Goal: Information Seeking & Learning: Learn about a topic

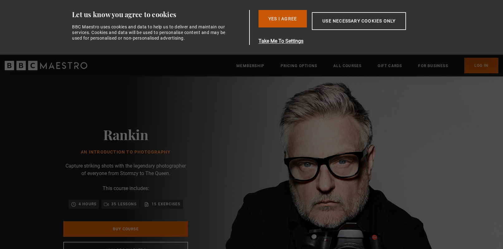
click at [294, 19] on button "Yes I Agree" at bounding box center [283, 18] width 48 height 17
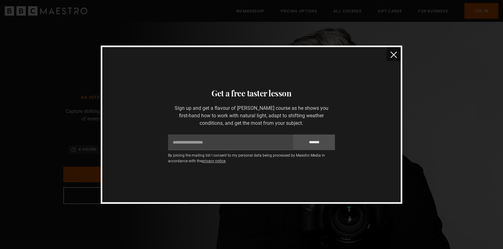
scroll to position [0, 409]
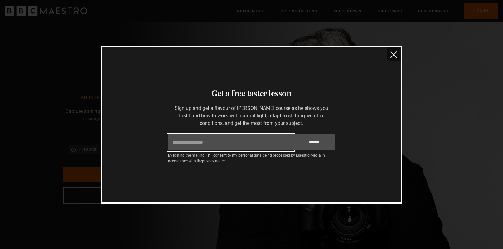
click at [258, 138] on input "Email" at bounding box center [230, 142] width 125 height 16
type input "**********"
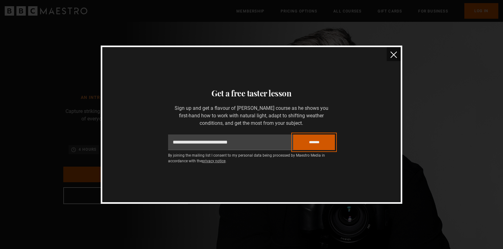
click at [319, 142] on input "*******" at bounding box center [314, 142] width 42 height 16
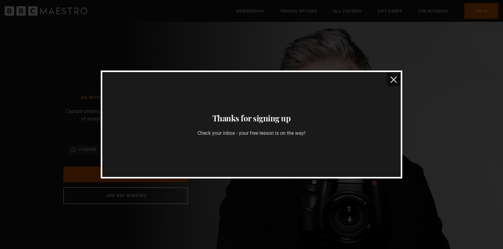
drag, startPoint x: 396, startPoint y: 80, endPoint x: 403, endPoint y: 80, distance: 6.6
click at [396, 80] on img "close" at bounding box center [393, 79] width 7 height 7
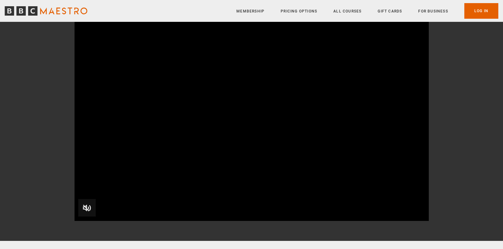
scroll to position [60, 0]
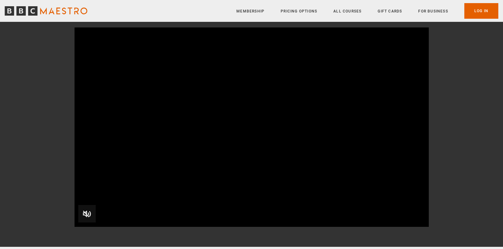
click at [249, 128] on video "Video Player" at bounding box center [252, 126] width 354 height 199
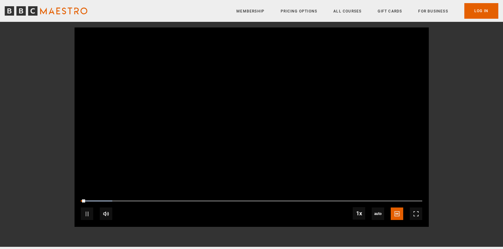
click at [188, 103] on video "Video Player" at bounding box center [252, 126] width 354 height 199
click at [85, 214] on span "Video Player" at bounding box center [87, 213] width 12 height 12
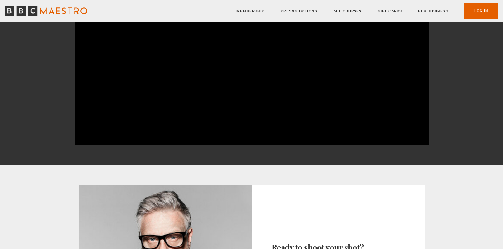
scroll to position [155, 0]
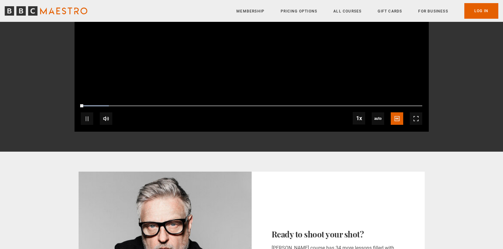
click at [167, 80] on video "Video Player" at bounding box center [252, 31] width 354 height 199
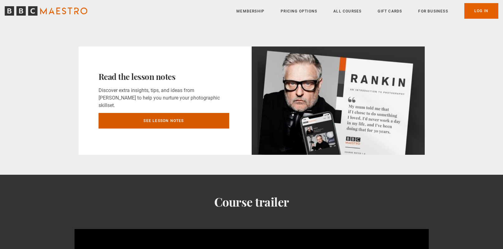
scroll to position [494, 0]
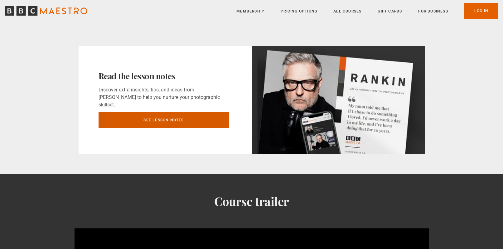
click at [163, 116] on link "See lesson notes" at bounding box center [164, 120] width 131 height 16
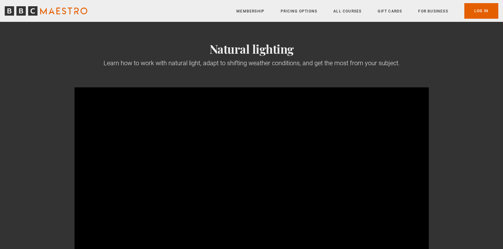
click at [296, 9] on link "Pricing Options" at bounding box center [299, 11] width 36 height 6
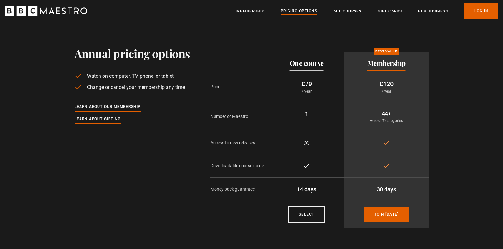
click at [41, 7] on icon "BBC Maestro" at bounding box center [46, 10] width 83 height 9
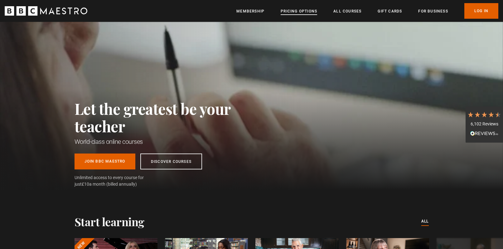
click at [309, 13] on link "Pricing Options" at bounding box center [299, 11] width 36 height 6
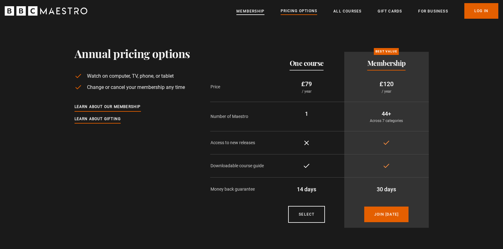
click at [246, 11] on link "Membership" at bounding box center [250, 11] width 28 height 6
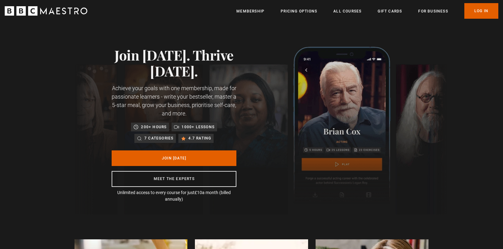
click at [19, 15] on icon "BBC Maestro" at bounding box center [21, 10] width 9 height 9
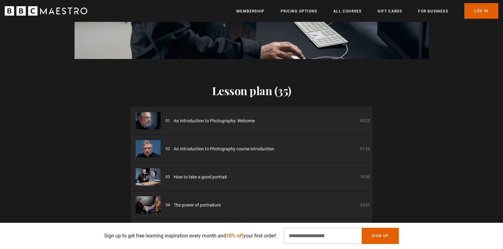
scroll to position [0, 82]
click at [257, 91] on div "Lesson plan (35) 01 An Introduction to Photography: Welcome 02:22 02 An Introdu…" at bounding box center [252, 170] width 242 height 173
click at [256, 84] on h2 "Lesson plan (35)" at bounding box center [252, 90] width 242 height 13
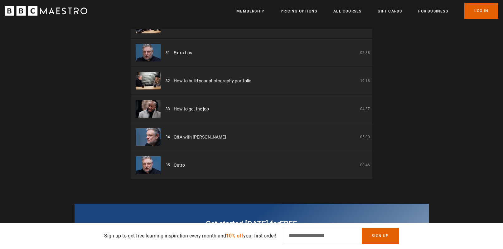
scroll to position [0, 764]
